Goal: Navigation & Orientation: Find specific page/section

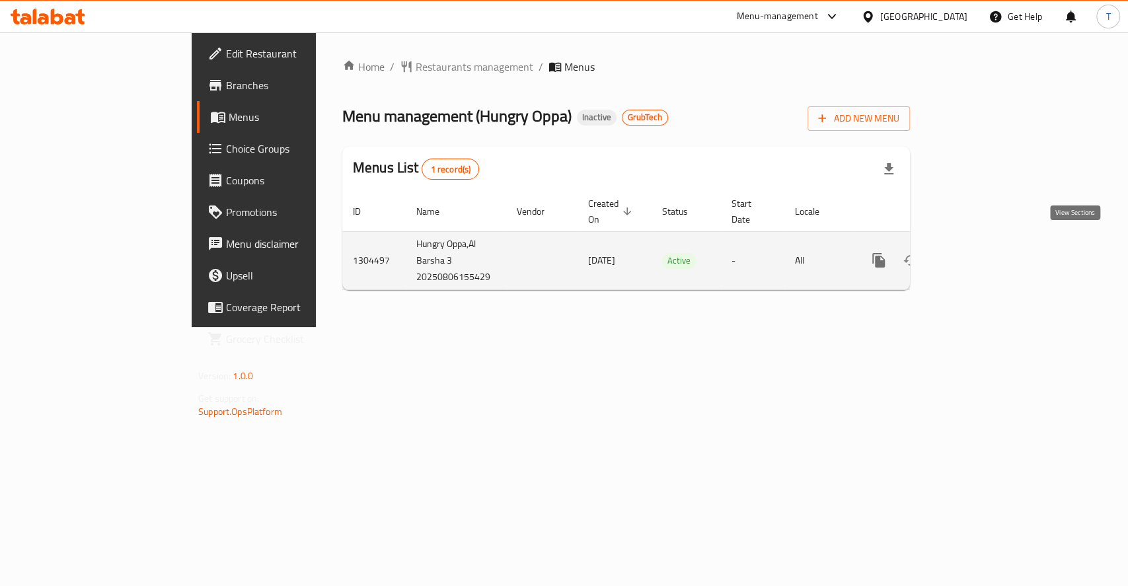
click at [982, 252] on icon "enhanced table" at bounding box center [974, 260] width 16 height 16
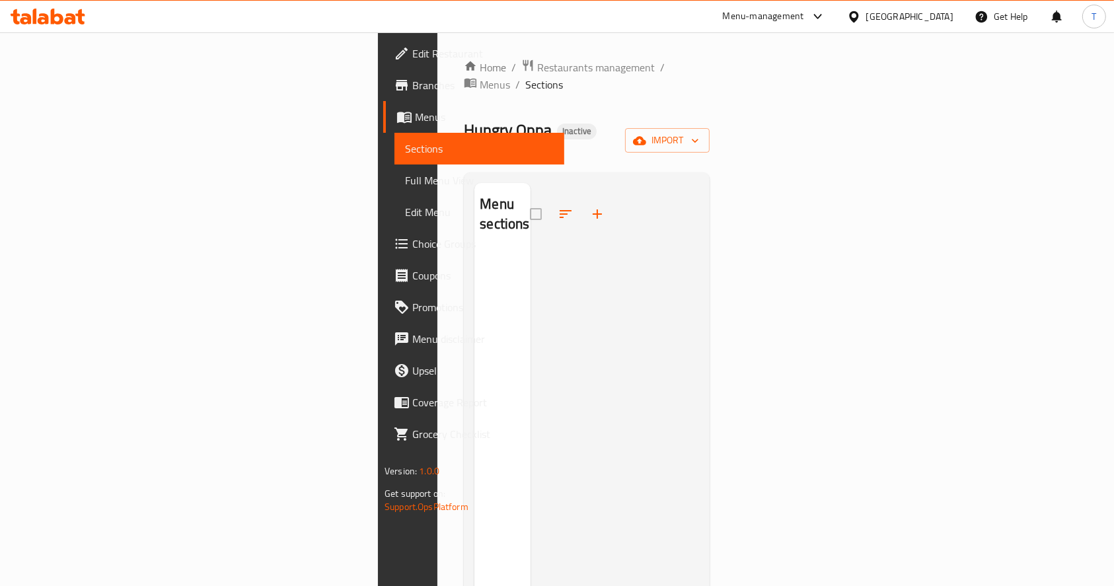
click at [530, 198] on div at bounding box center [571, 214] width 83 height 32
click at [537, 64] on span "Restaurants management" at bounding box center [596, 67] width 118 height 16
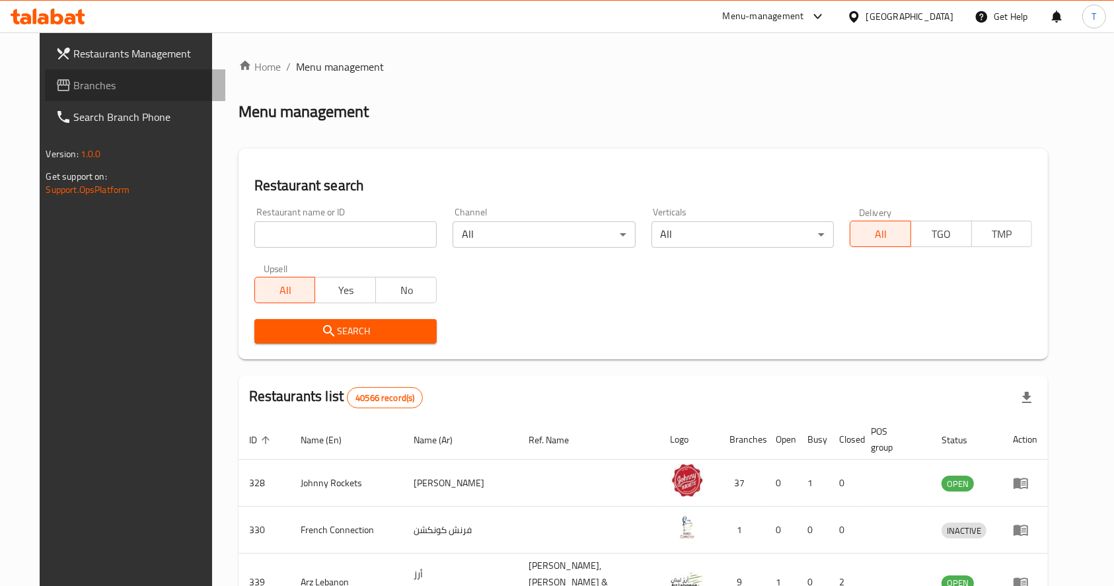
click at [74, 84] on span "Branches" at bounding box center [144, 85] width 141 height 16
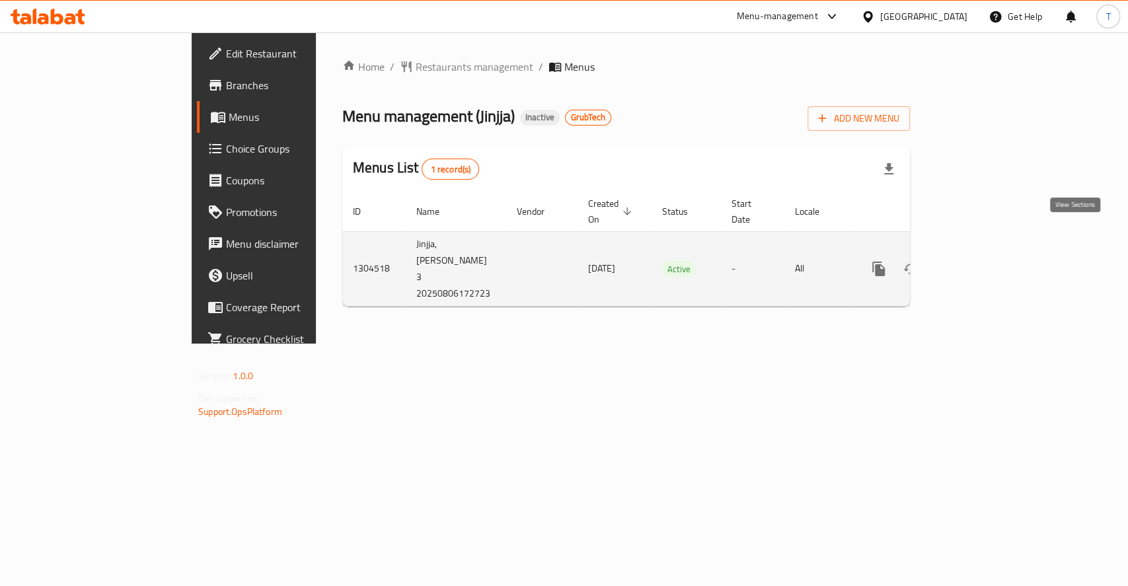
click at [982, 261] on icon "enhanced table" at bounding box center [974, 269] width 16 height 16
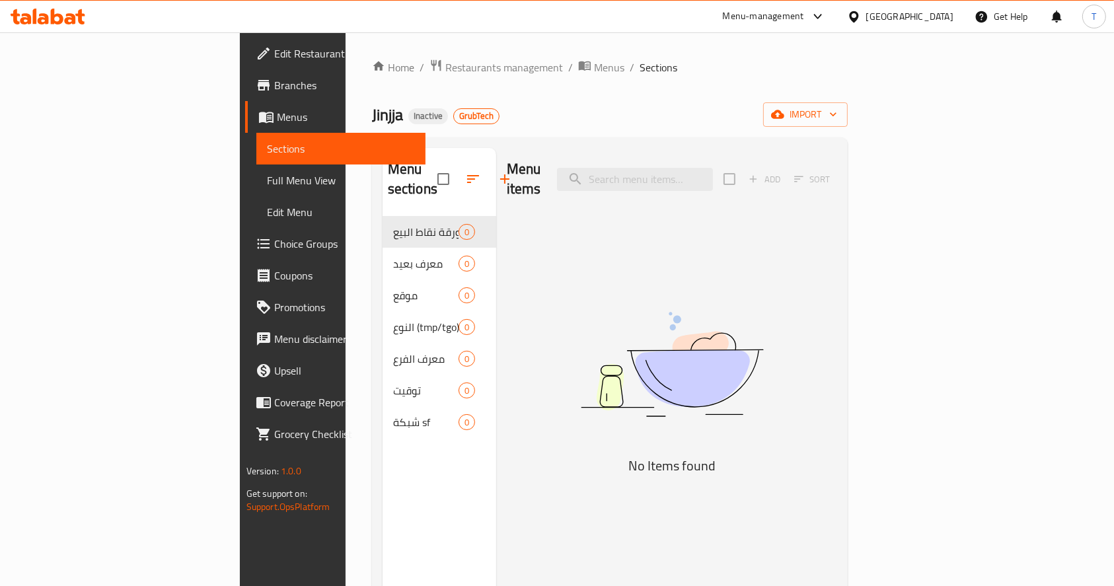
click at [267, 174] on span "Full Menu View" at bounding box center [341, 180] width 149 height 16
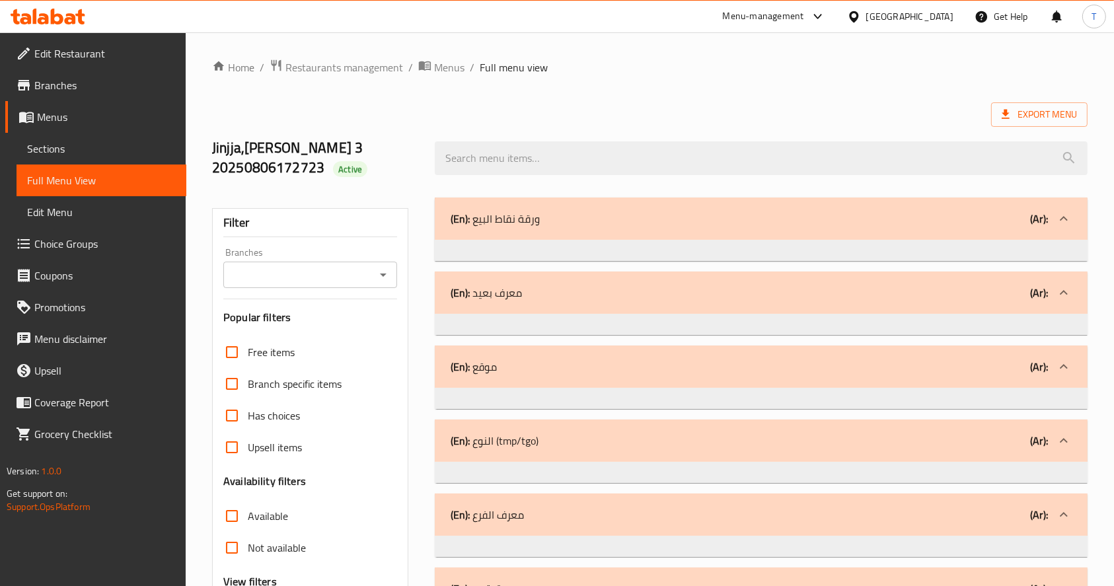
click at [616, 209] on div "(En): ورقة نقاط البيع (Ar):" at bounding box center [761, 219] width 653 height 42
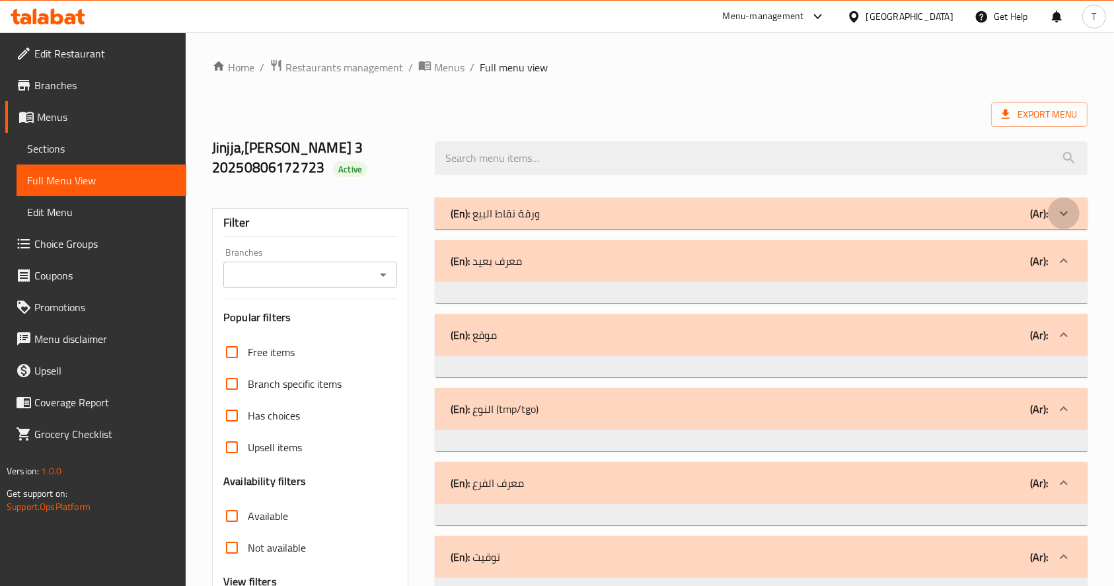
click at [1070, 213] on icon at bounding box center [1064, 213] width 16 height 16
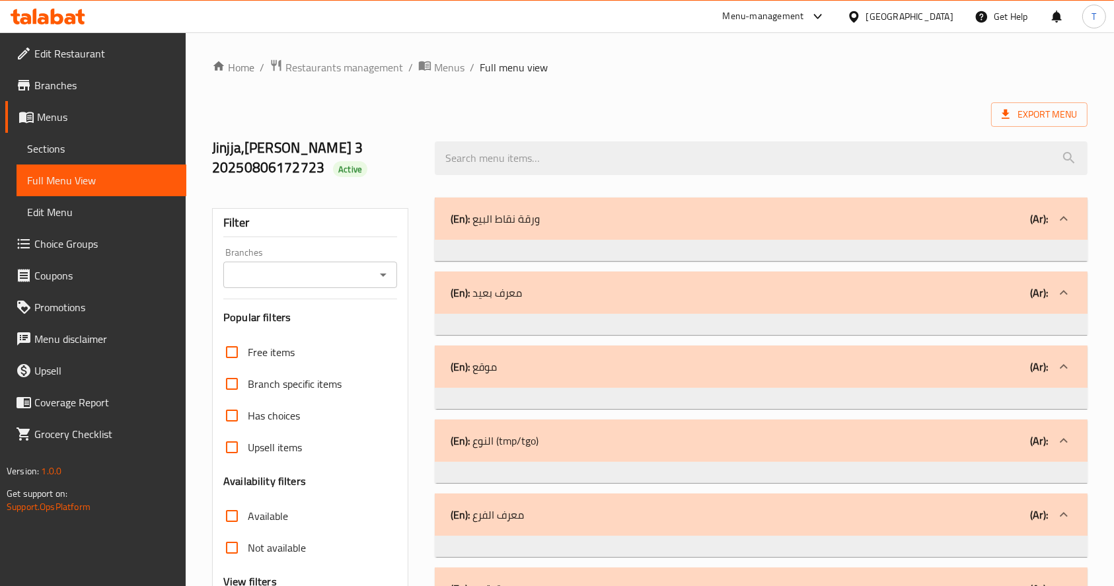
click at [1049, 240] on div "(En): معرف بعيد (Ar):" at bounding box center [761, 219] width 653 height 42
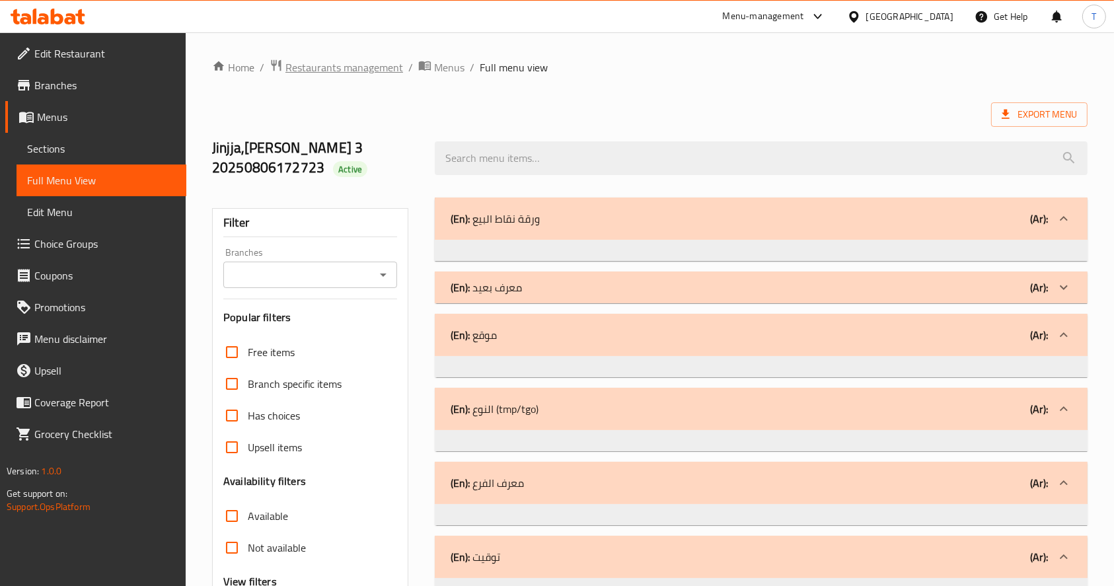
click at [285, 68] on span "Restaurants management" at bounding box center [344, 67] width 118 height 16
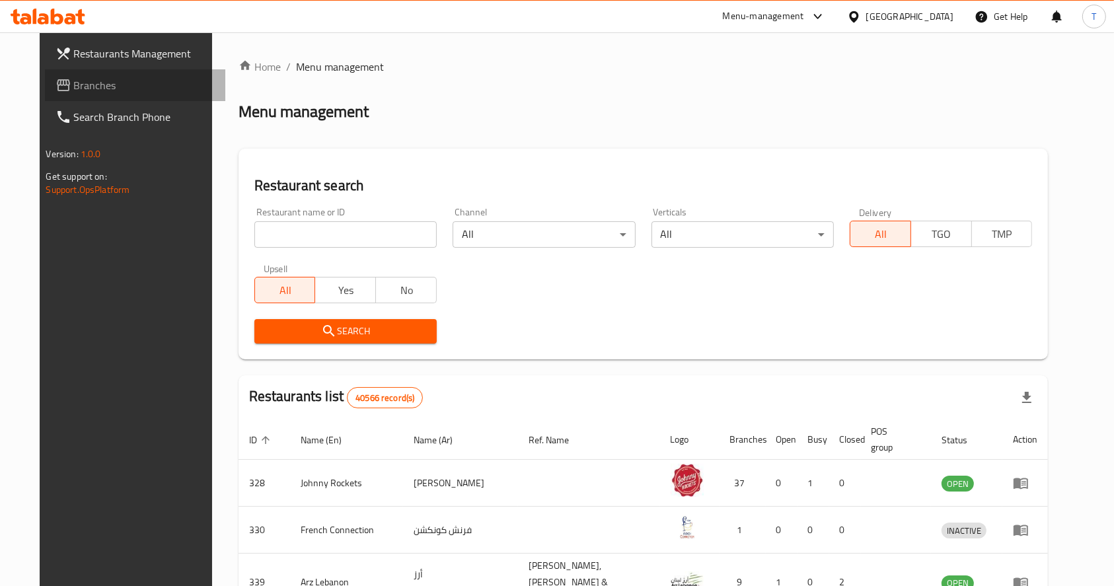
click at [74, 85] on span "Branches" at bounding box center [144, 85] width 141 height 16
